Goal: Information Seeking & Learning: Learn about a topic

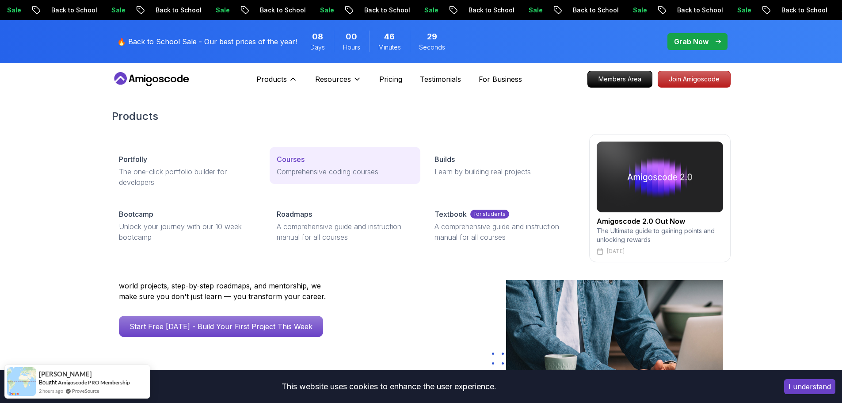
click at [298, 156] on p "Courses" at bounding box center [291, 159] width 28 height 11
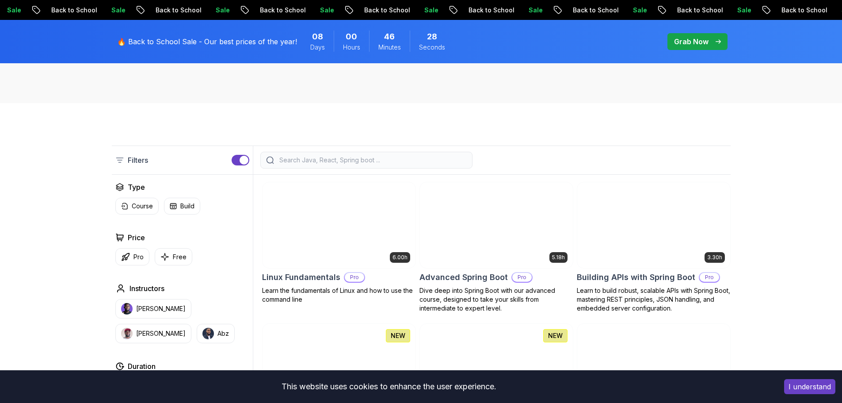
scroll to position [265, 0]
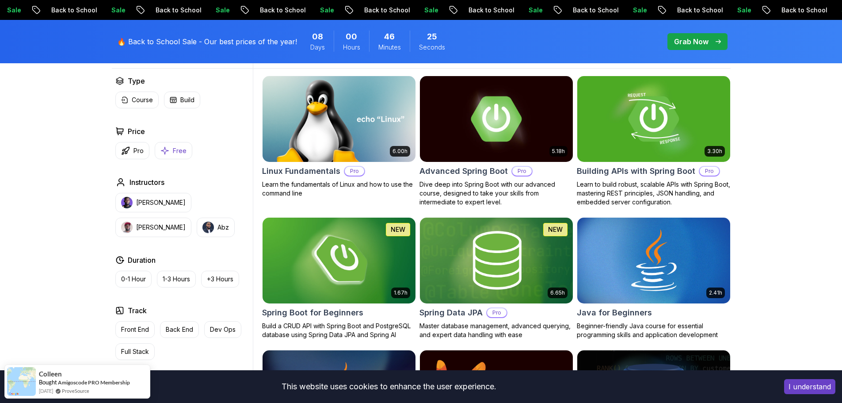
click at [170, 150] on button "Free" at bounding box center [174, 150] width 38 height 17
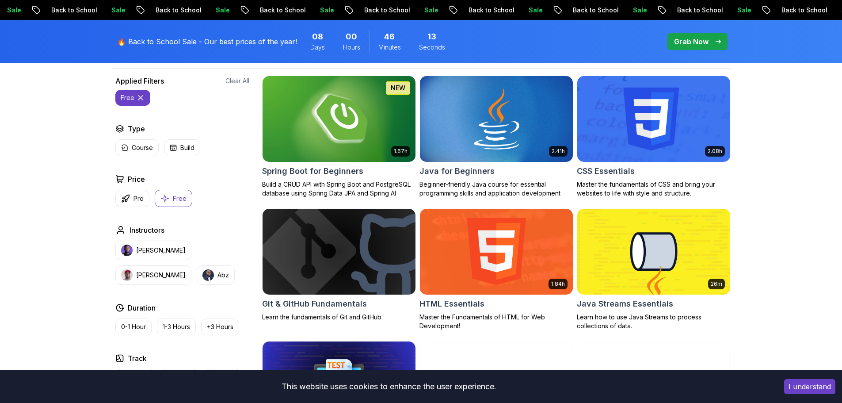
scroll to position [88, 0]
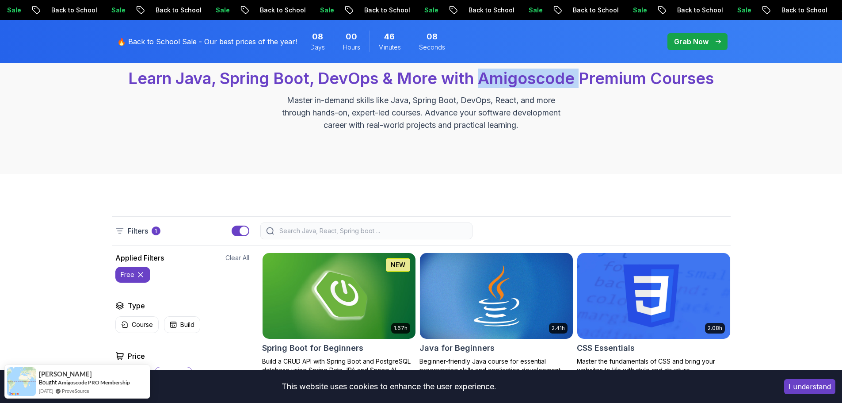
drag, startPoint x: 502, startPoint y: 79, endPoint x: 578, endPoint y: 77, distance: 75.6
click at [578, 77] on span "Learn Java, Spring Boot, DevOps & More with Amigoscode Premium Courses" at bounding box center [420, 77] width 585 height 19
copy span "Amigoscode"
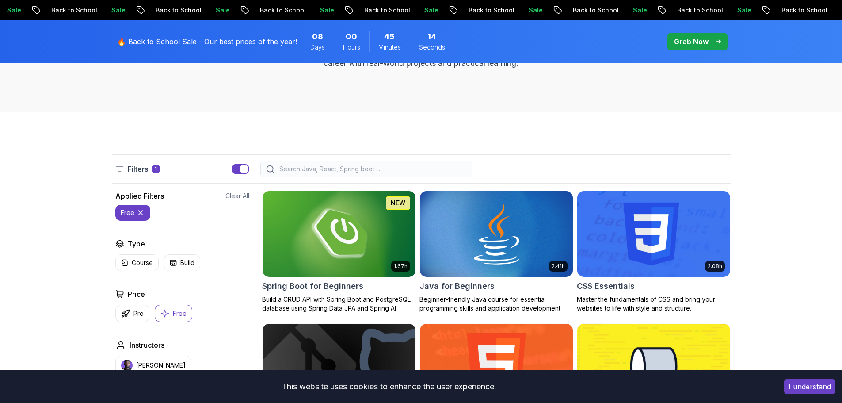
scroll to position [177, 0]
